Goal: Transaction & Acquisition: Purchase product/service

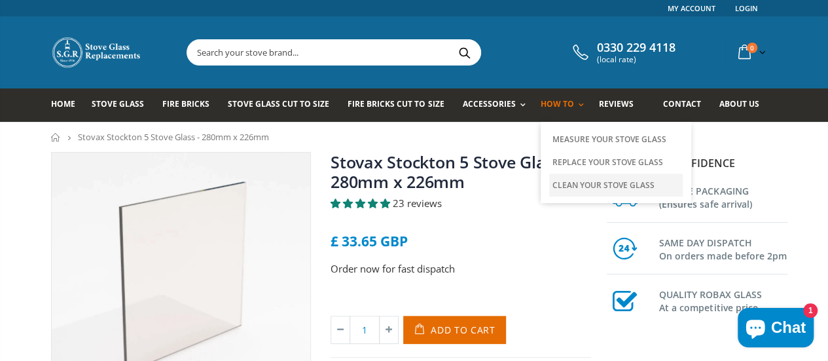
click at [554, 180] on link "Clean Your Stove Glass" at bounding box center [615, 184] width 133 height 23
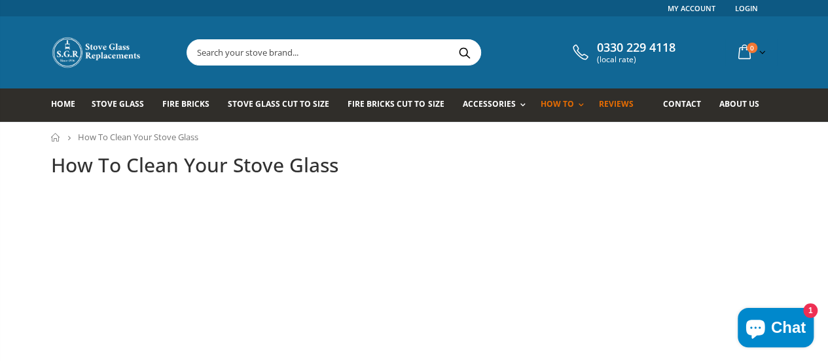
click at [599, 101] on span "Reviews" at bounding box center [616, 103] width 35 height 11
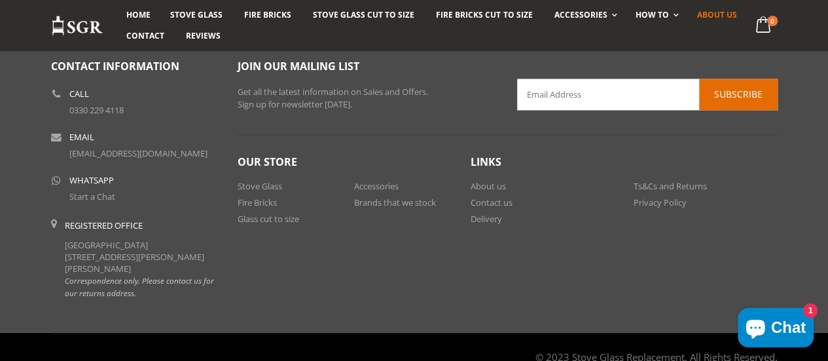
scroll to position [858, 0]
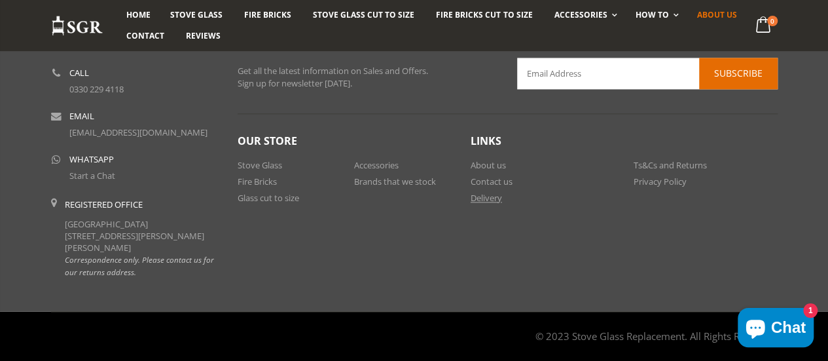
click at [488, 196] on link "Delivery" at bounding box center [485, 198] width 31 height 12
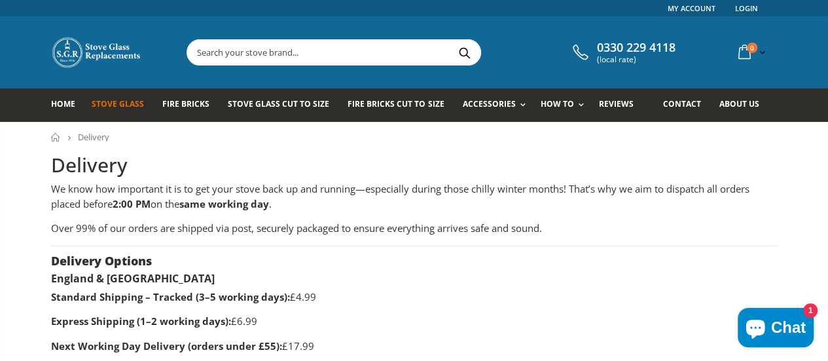
click at [111, 106] on span "Stove Glass" at bounding box center [118, 103] width 52 height 11
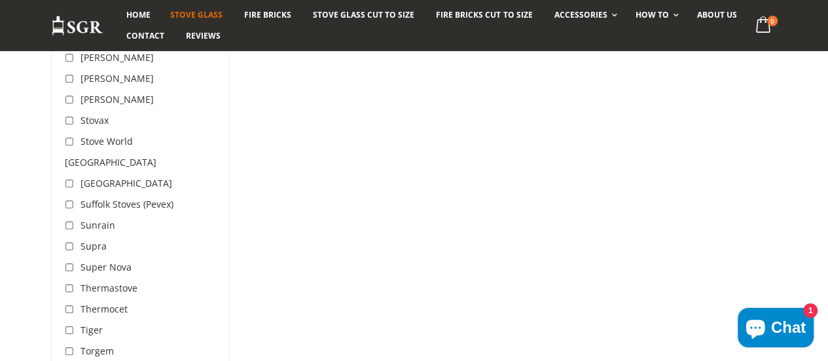
scroll to position [3795, 0]
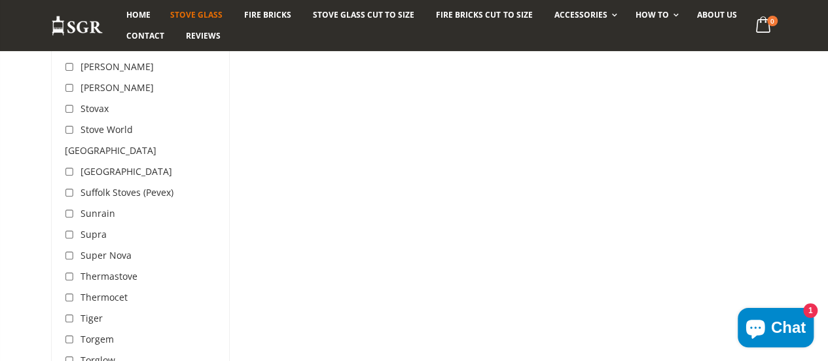
click at [80, 102] on span "Stovax" at bounding box center [94, 108] width 28 height 12
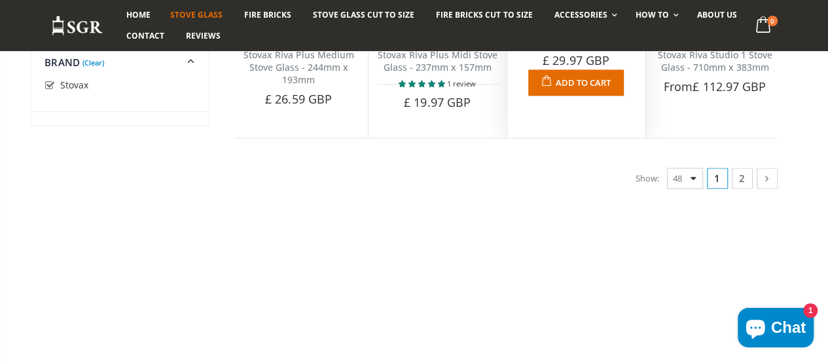
scroll to position [3256, 0]
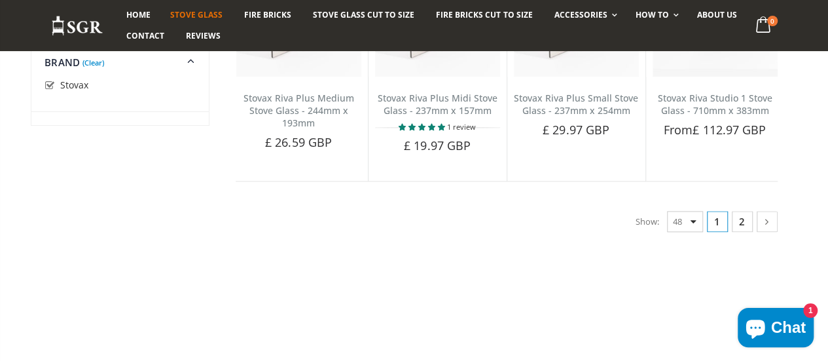
click at [752, 232] on link "2" at bounding box center [741, 221] width 21 height 21
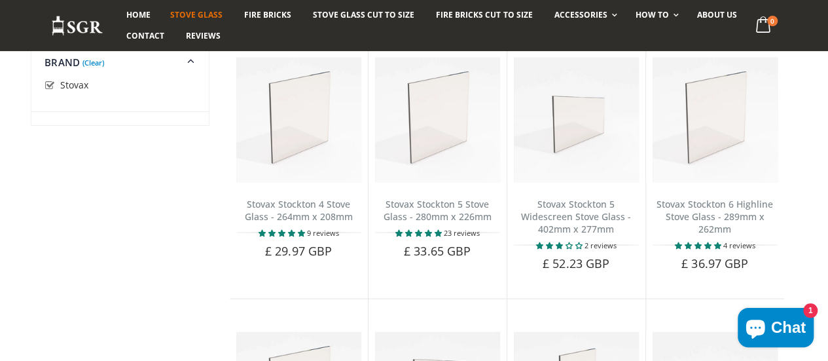
scroll to position [1047, 0]
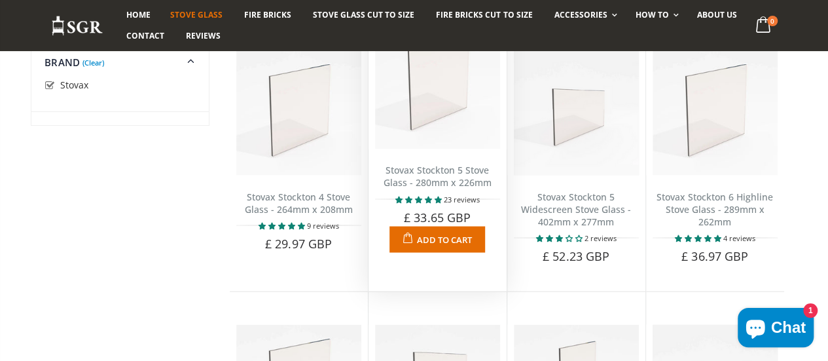
click at [442, 188] on link "Stovax Stockton 5 Stove Glass - 280mm x 226mm" at bounding box center [437, 176] width 108 height 25
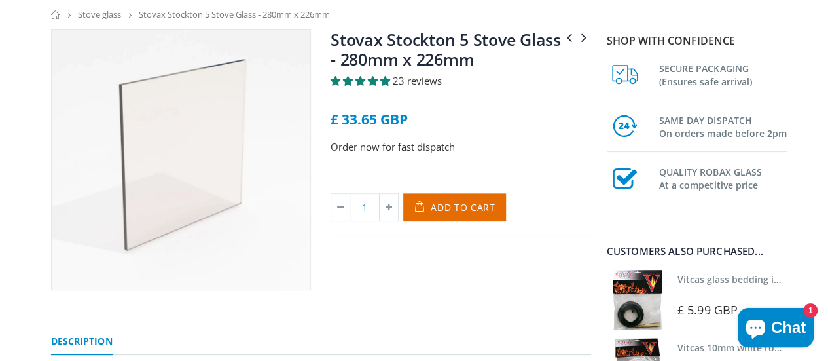
scroll to position [131, 0]
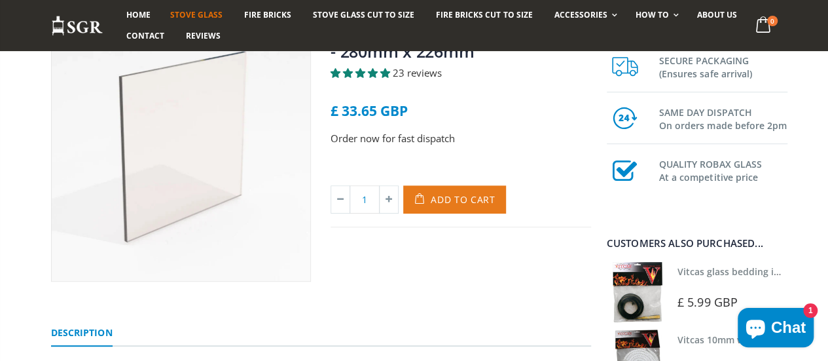
click at [465, 200] on span "Add to Cart" at bounding box center [463, 199] width 65 height 12
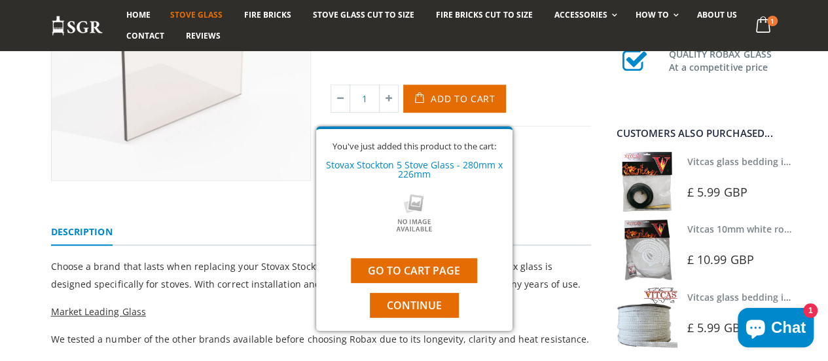
scroll to position [262, 0]
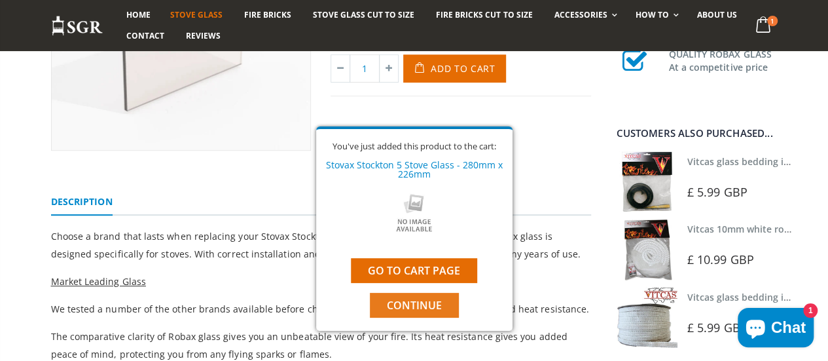
click at [414, 304] on span "Continue" at bounding box center [414, 305] width 55 height 14
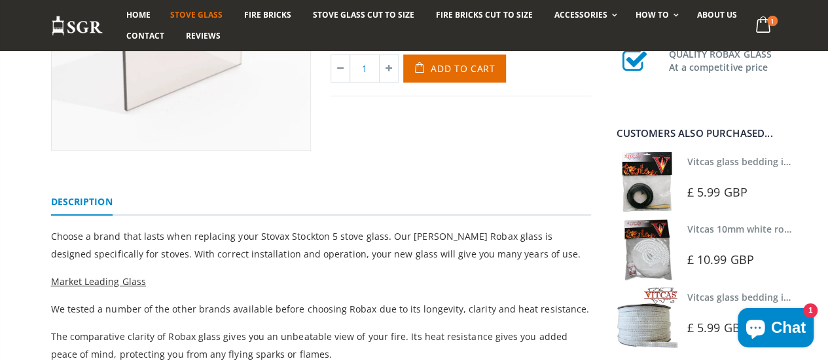
click at [732, 161] on link "Vitcas glass bedding in tape - 2mm x 10mm x 2 meters" at bounding box center [809, 161] width 244 height 12
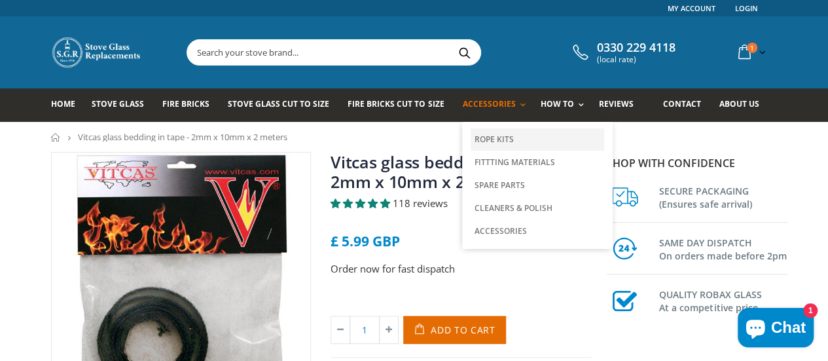
click at [476, 138] on link "Rope Kits" at bounding box center [536, 139] width 133 height 22
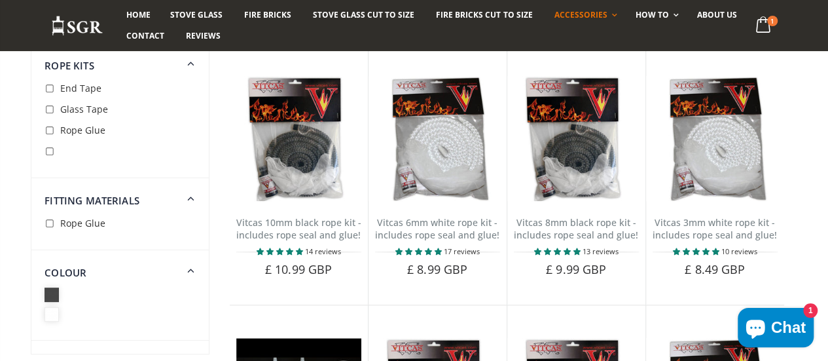
scroll to position [393, 0]
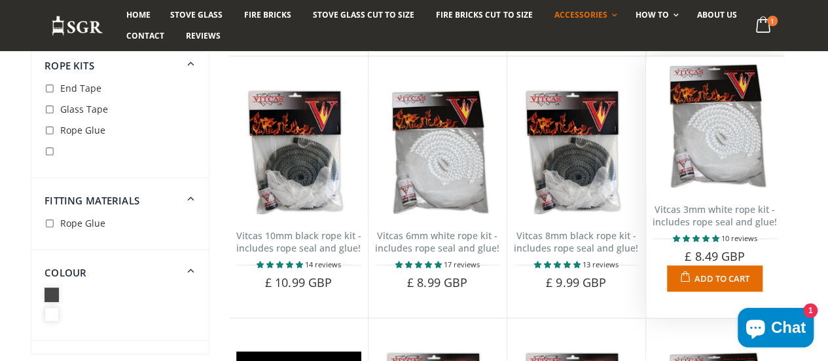
click at [735, 147] on img at bounding box center [714, 125] width 125 height 125
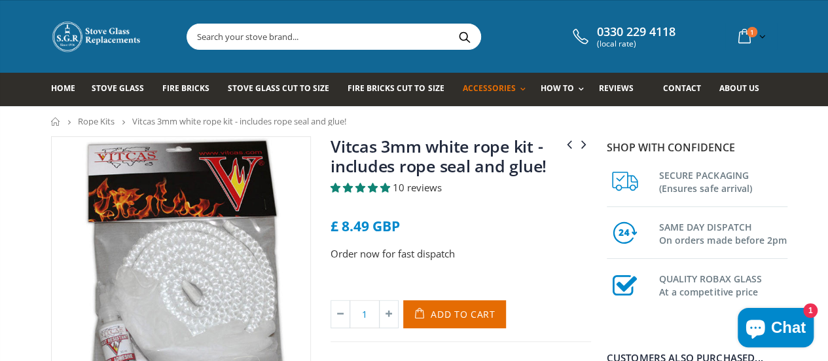
scroll to position [131, 0]
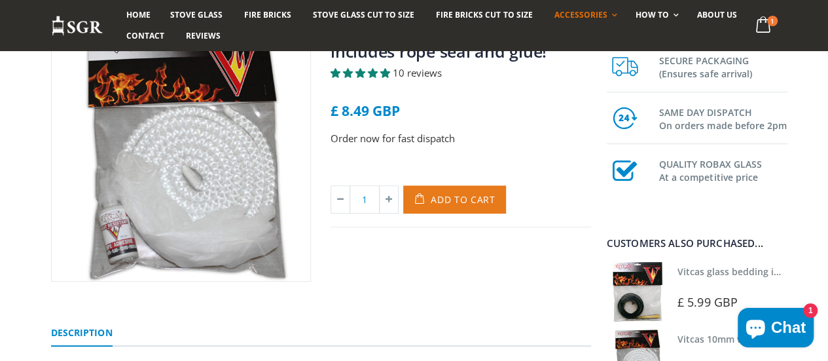
click at [453, 201] on span "Add to Cart" at bounding box center [463, 199] width 65 height 12
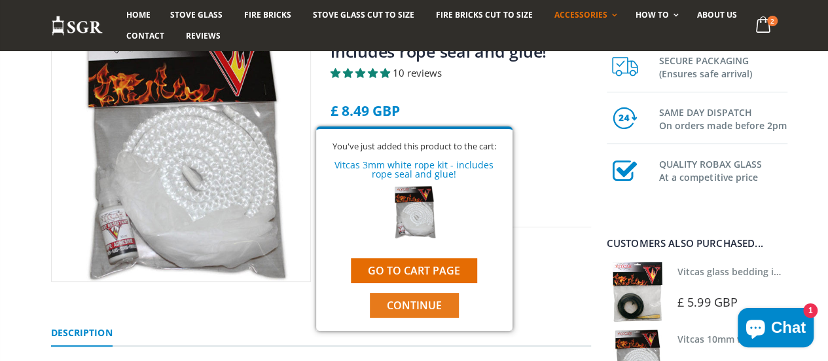
click at [417, 308] on span "Continue" at bounding box center [414, 305] width 55 height 14
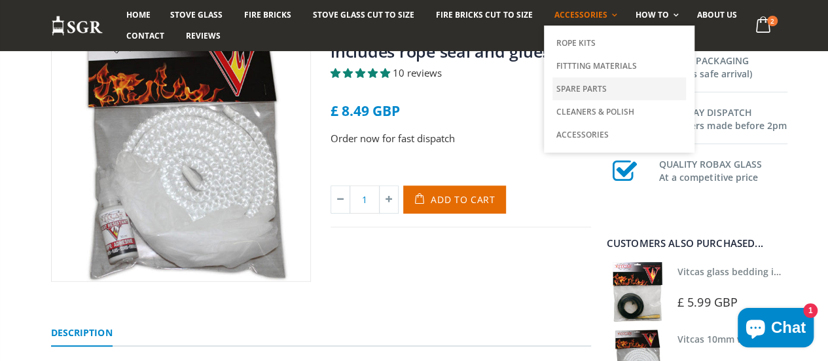
click at [563, 88] on link "Spare Parts" at bounding box center [618, 88] width 133 height 23
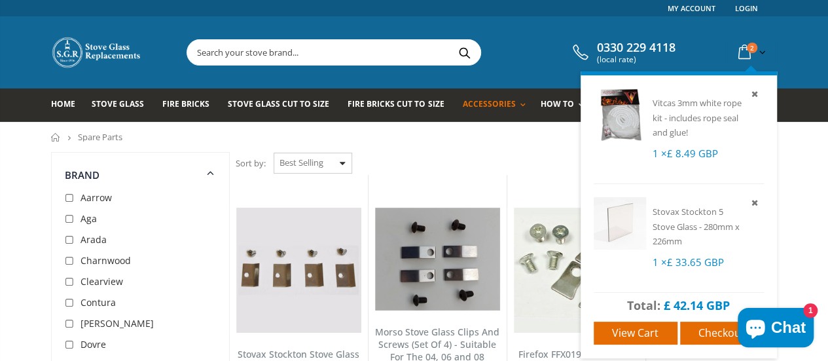
click at [757, 48] on span "2" at bounding box center [752, 48] width 10 height 10
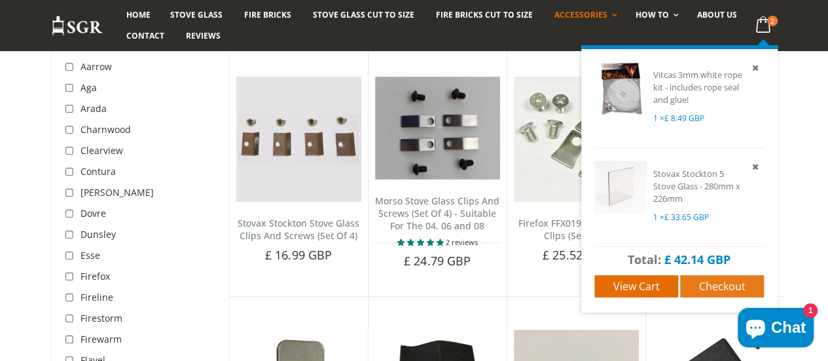
click at [739, 285] on span "Checkout" at bounding box center [722, 286] width 46 height 14
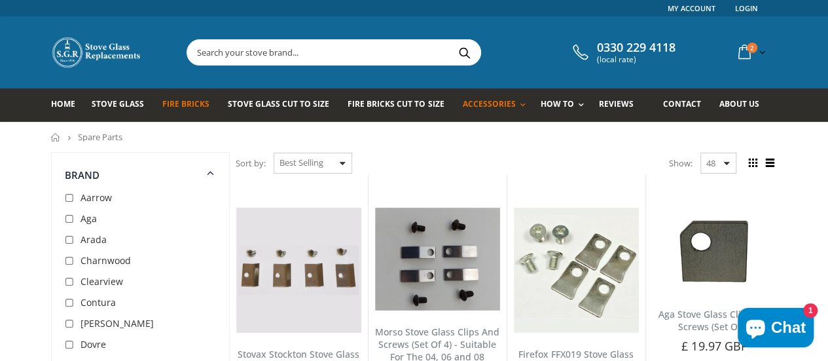
click at [166, 97] on link "Fire Bricks" at bounding box center [190, 104] width 57 height 33
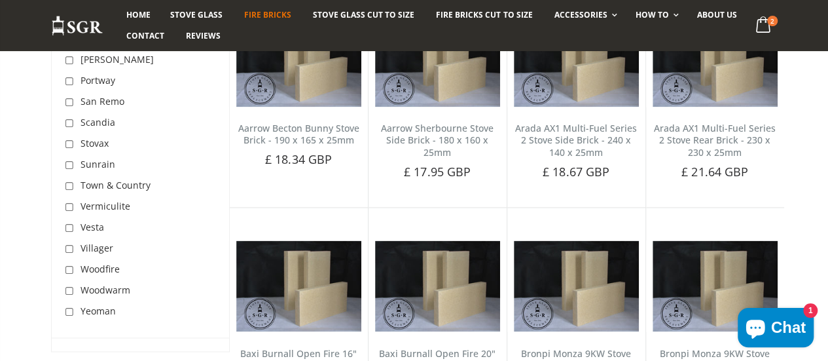
scroll to position [785, 0]
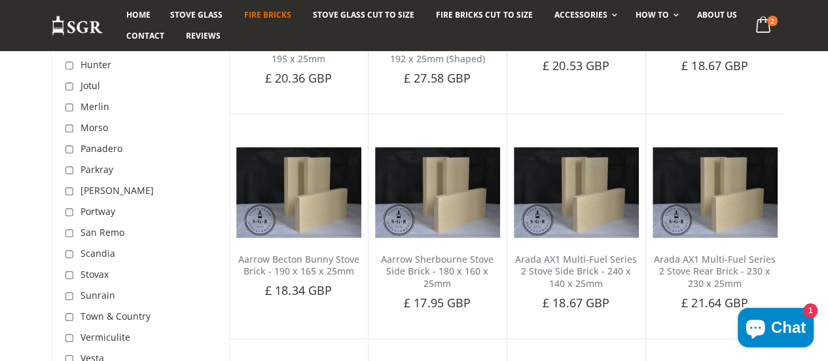
click at [65, 275] on input "checkbox" at bounding box center [71, 275] width 13 height 13
checkbox input "true"
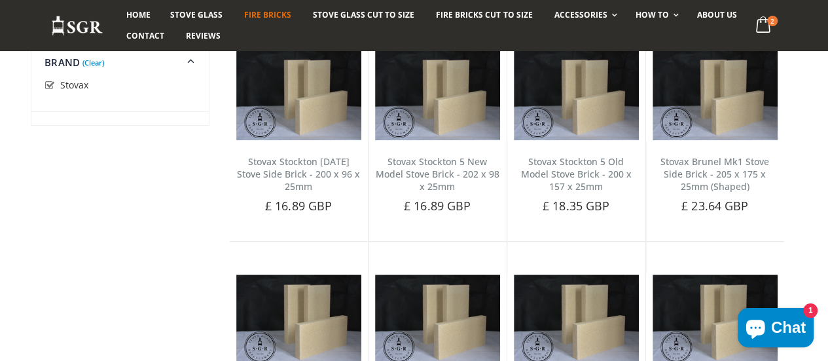
scroll to position [428, 0]
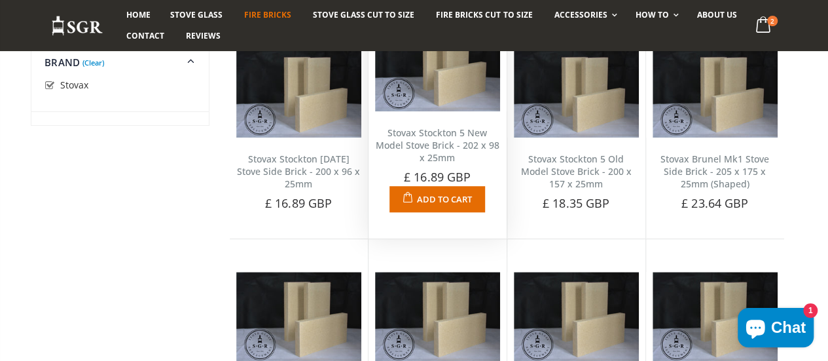
click at [434, 139] on link "Stovax Stockton 5 New Model Stove Brick - 202 x 98 x 25mm" at bounding box center [438, 144] width 124 height 37
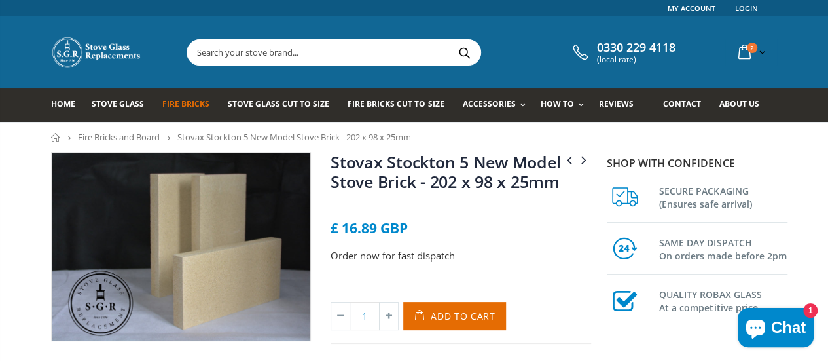
click at [163, 103] on span "Fire Bricks" at bounding box center [185, 103] width 47 height 11
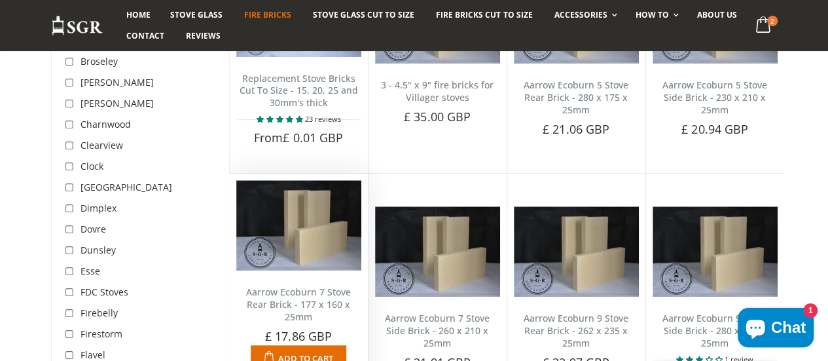
scroll to position [131, 0]
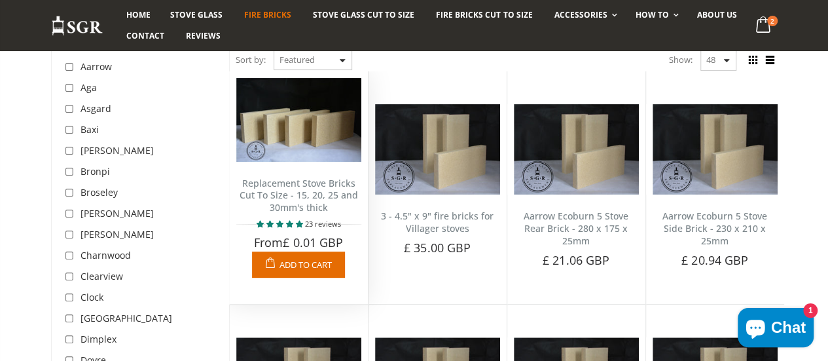
click at [287, 132] on img at bounding box center [298, 120] width 125 height 84
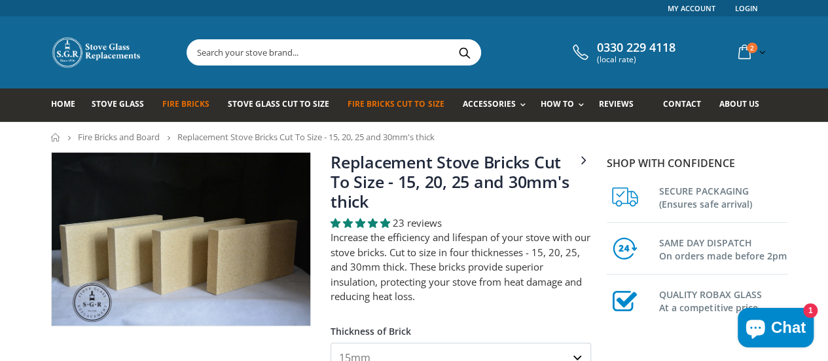
scroll to position [131, 0]
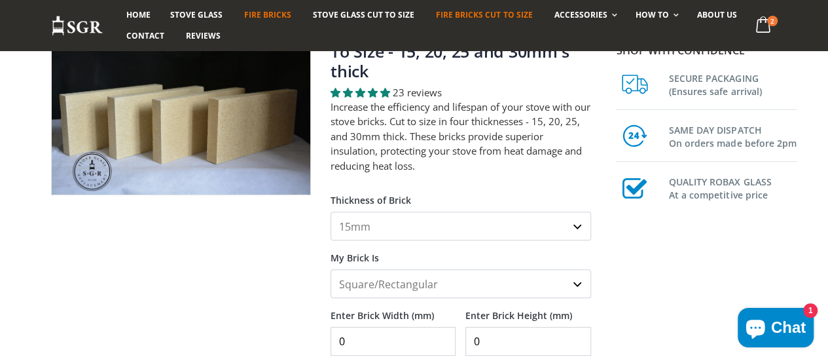
click at [436, 211] on select "15mm 20mm 25mm 30mm" at bounding box center [460, 225] width 260 height 29
select select "25mm"
click at [330, 211] on select "15mm 20mm 25mm 30mm" at bounding box center [460, 225] width 260 height 29
click at [266, 253] on div at bounding box center [181, 347] width 280 height 651
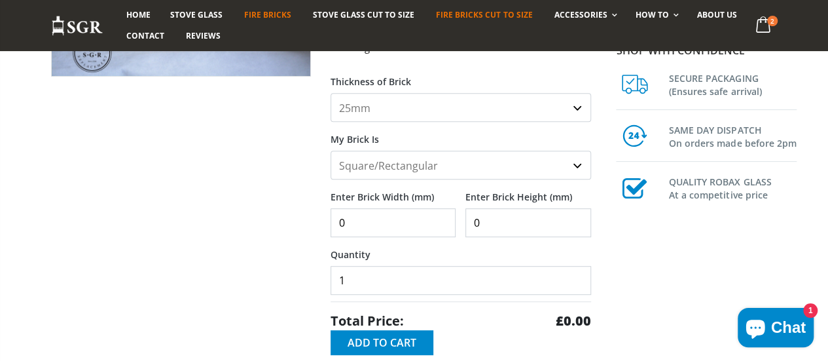
scroll to position [262, 0]
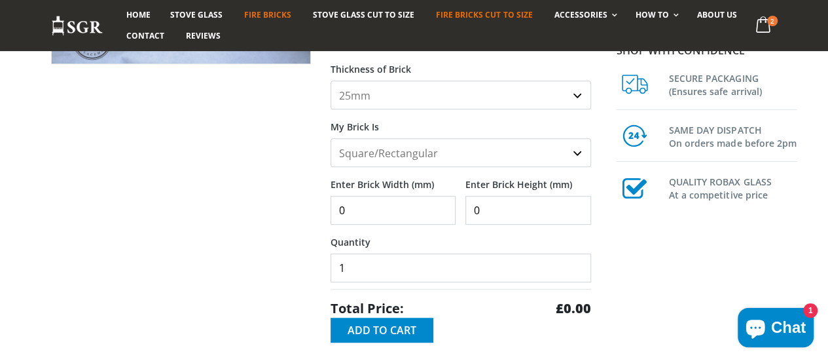
click at [400, 138] on select "Square/Rectangular Shaped (+£8)" at bounding box center [460, 152] width 260 height 29
click at [372, 196] on input "0" at bounding box center [392, 210] width 125 height 29
type input "202"
type input "98"
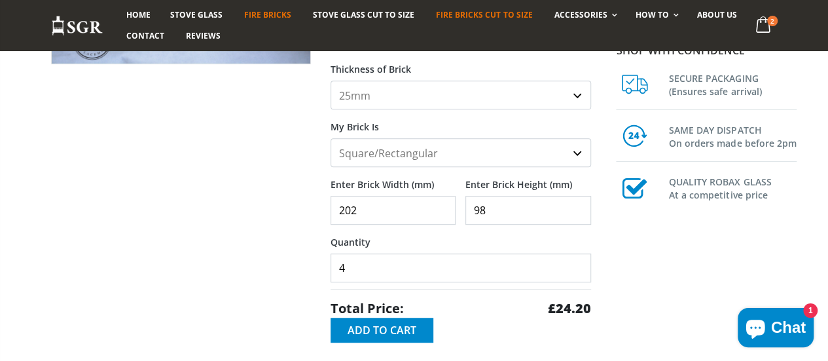
type input "4"
click at [241, 231] on div at bounding box center [181, 216] width 280 height 651
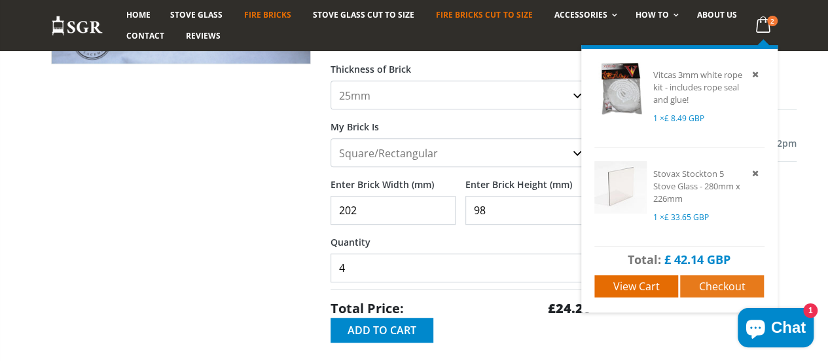
click at [735, 280] on span "Checkout" at bounding box center [722, 286] width 46 height 14
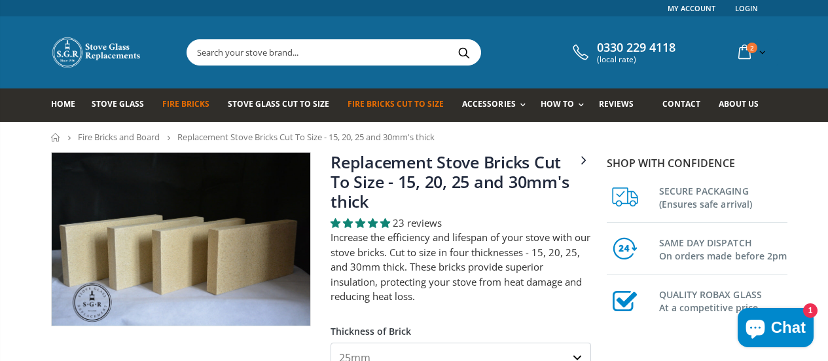
select select "25mm"
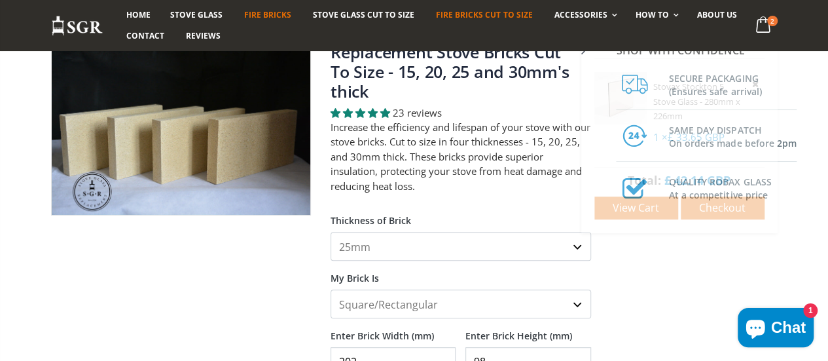
scroll to position [131, 0]
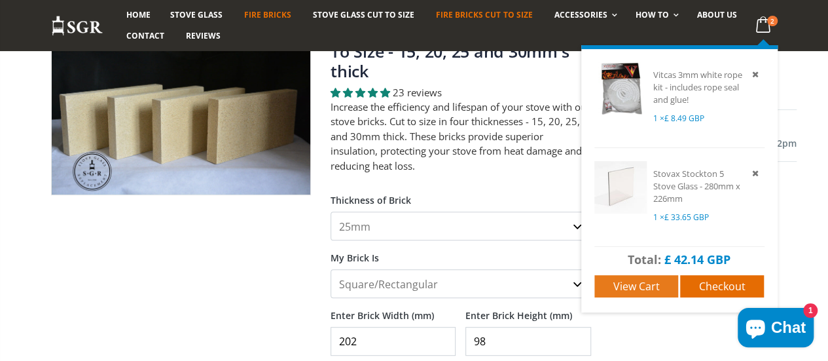
click at [656, 279] on span "View cart" at bounding box center [636, 286] width 46 height 14
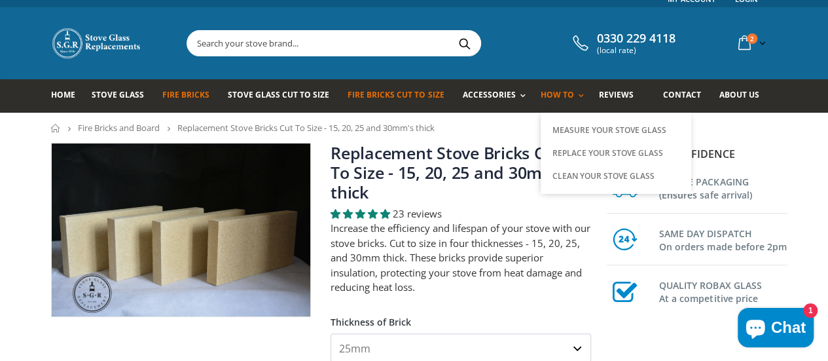
scroll to position [0, 0]
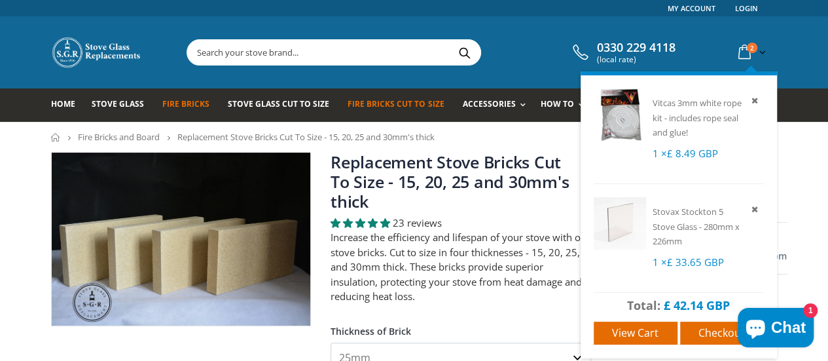
click at [757, 48] on span "2" at bounding box center [752, 48] width 10 height 10
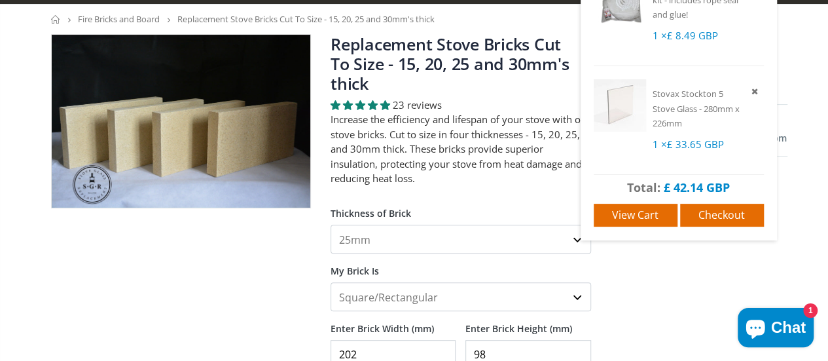
scroll to position [131, 0]
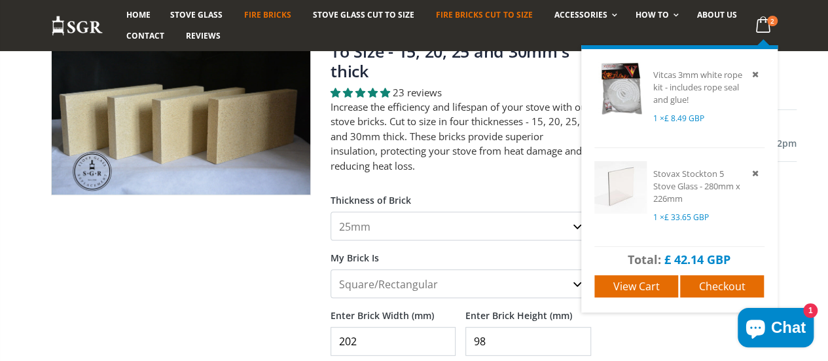
click at [775, 24] on icon at bounding box center [763, 25] width 26 height 24
